Goal: Task Accomplishment & Management: Complete application form

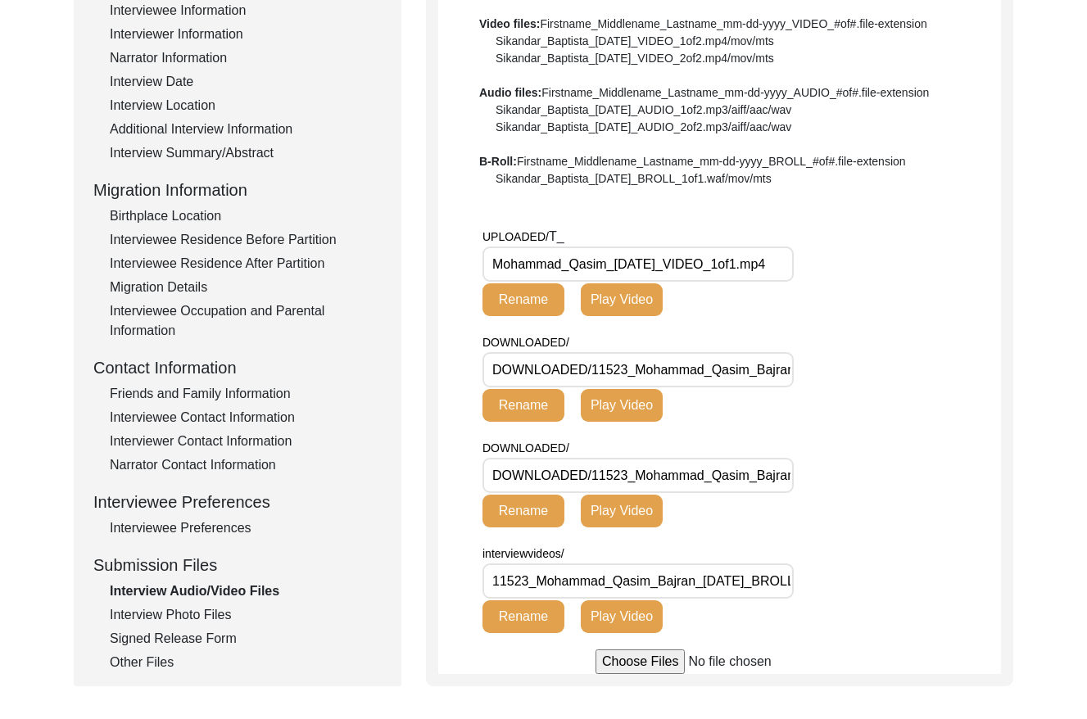
scroll to position [267, 0]
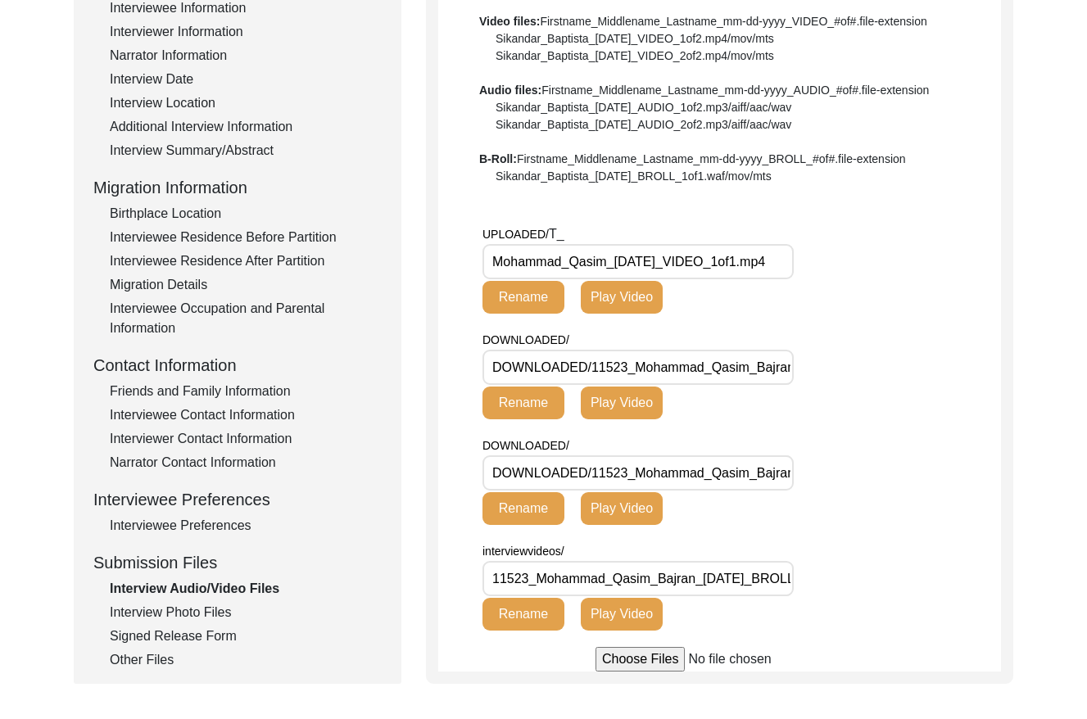
click at [210, 600] on div "Interview Information Interviewee Information Interviewer Information Narrator …" at bounding box center [237, 320] width 288 height 700
click at [205, 608] on div "Interview Photo Files" at bounding box center [246, 613] width 272 height 20
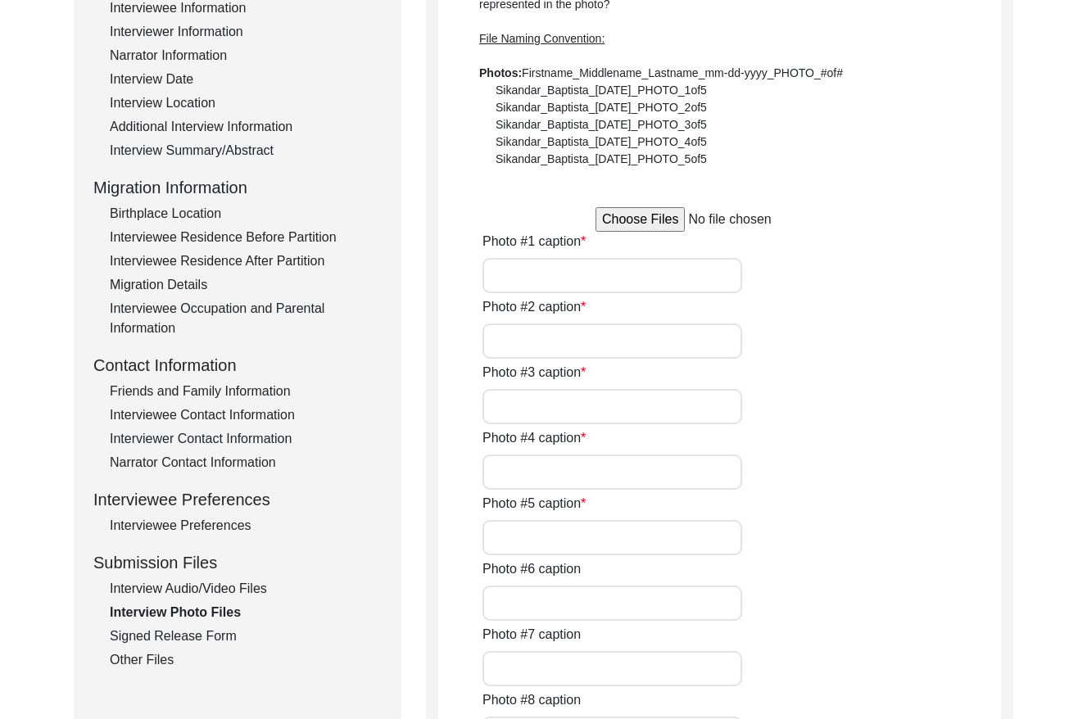
type input "[PERSON_NAME] [PERSON_NAME]"
type input "N/A"
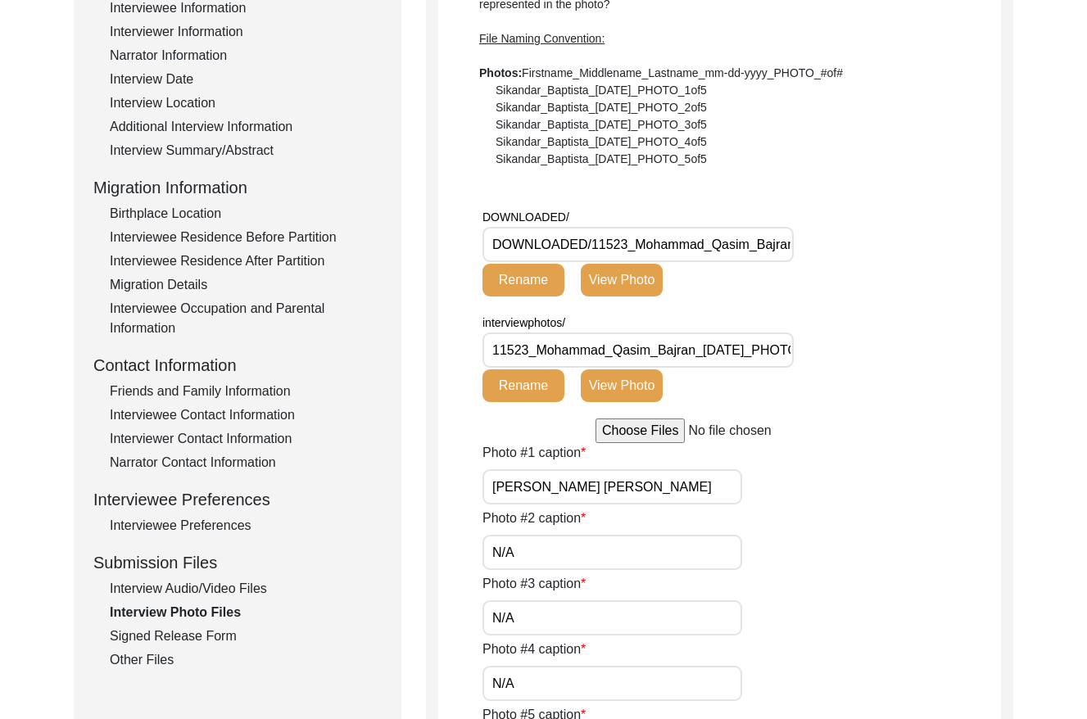
click at [193, 585] on div "Interview Audio/Video Files" at bounding box center [246, 589] width 272 height 20
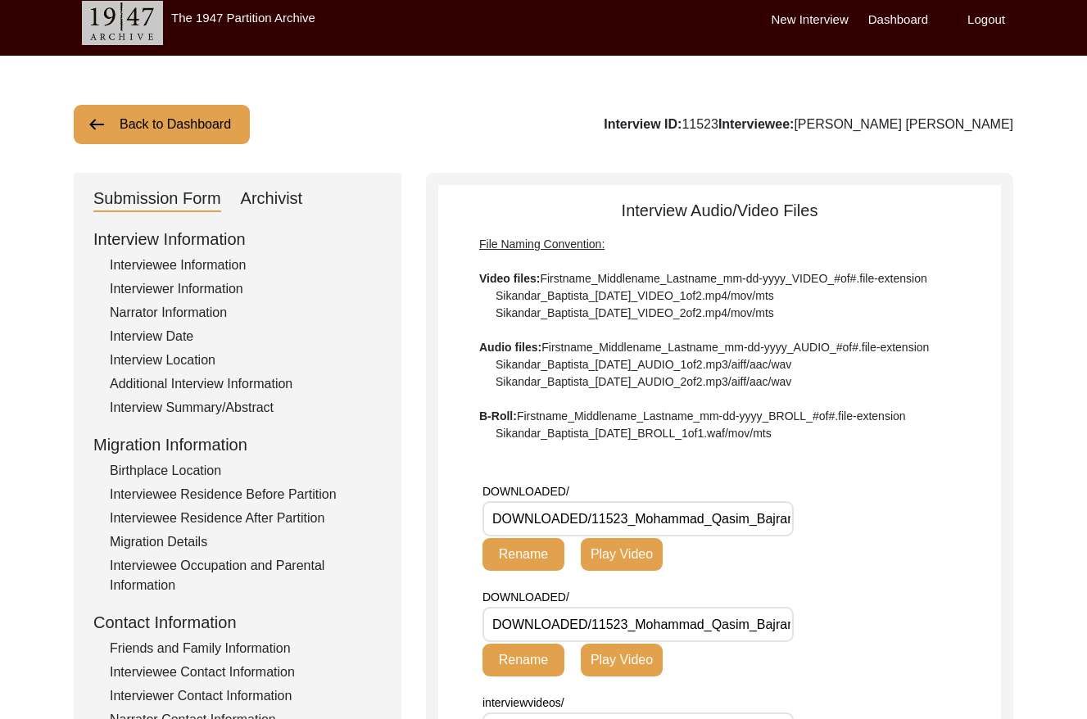
scroll to position [0, 0]
